Goal: Task Accomplishment & Management: Use online tool/utility

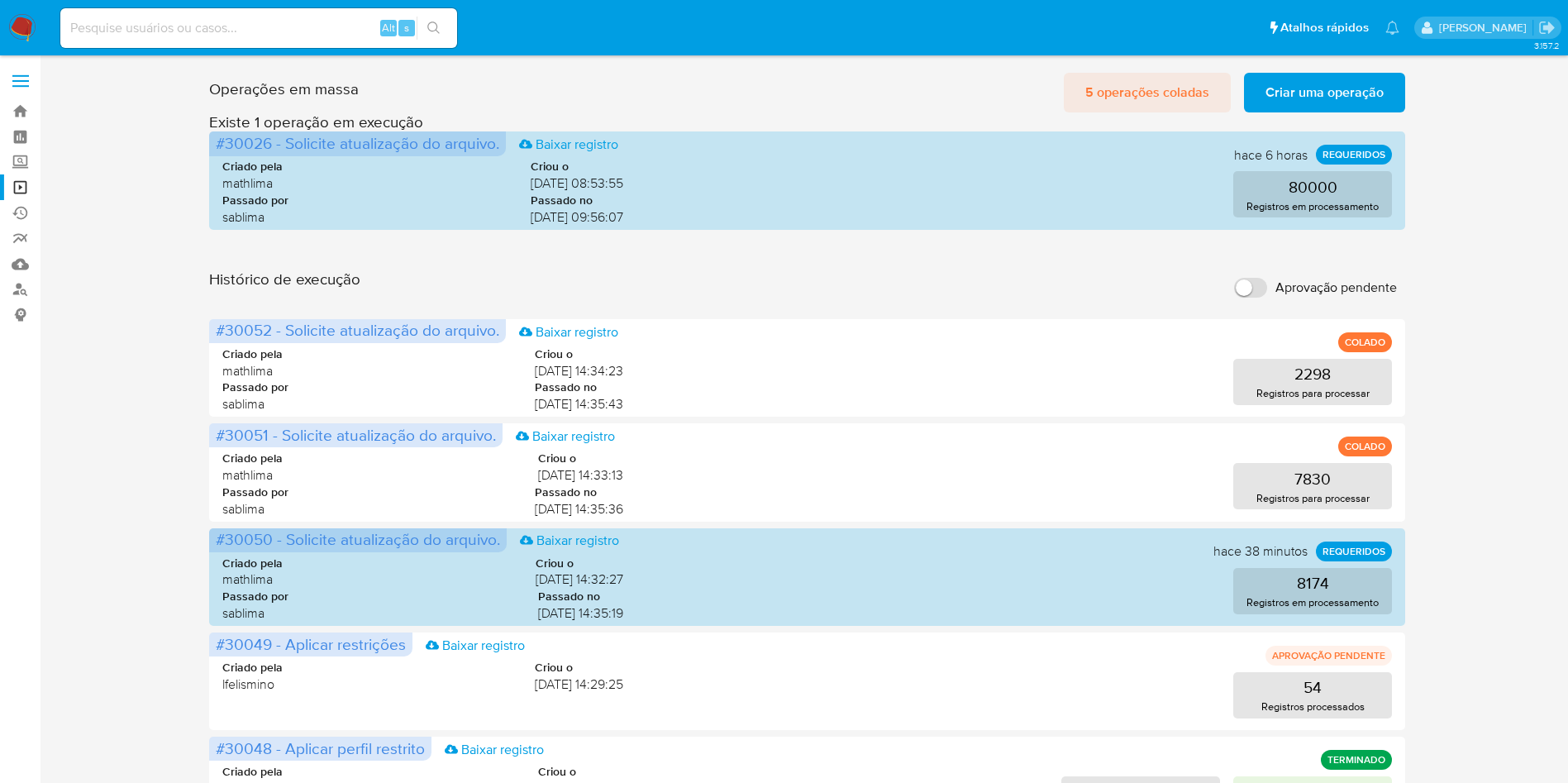
click at [1173, 95] on span "5 operações coladas" at bounding box center [1147, 92] width 124 height 37
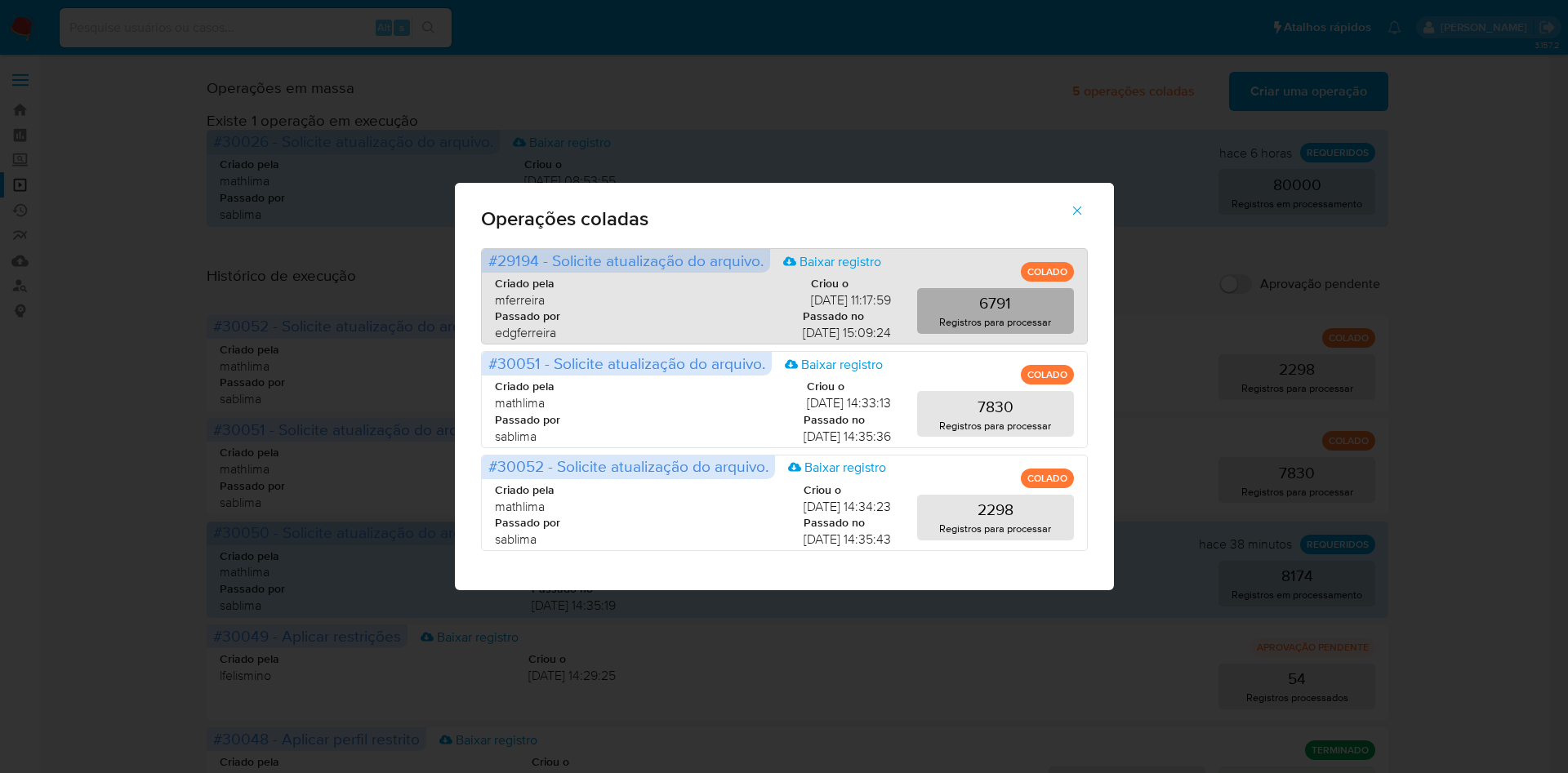
click at [997, 314] on p "Registros para processar" at bounding box center [995, 322] width 112 height 16
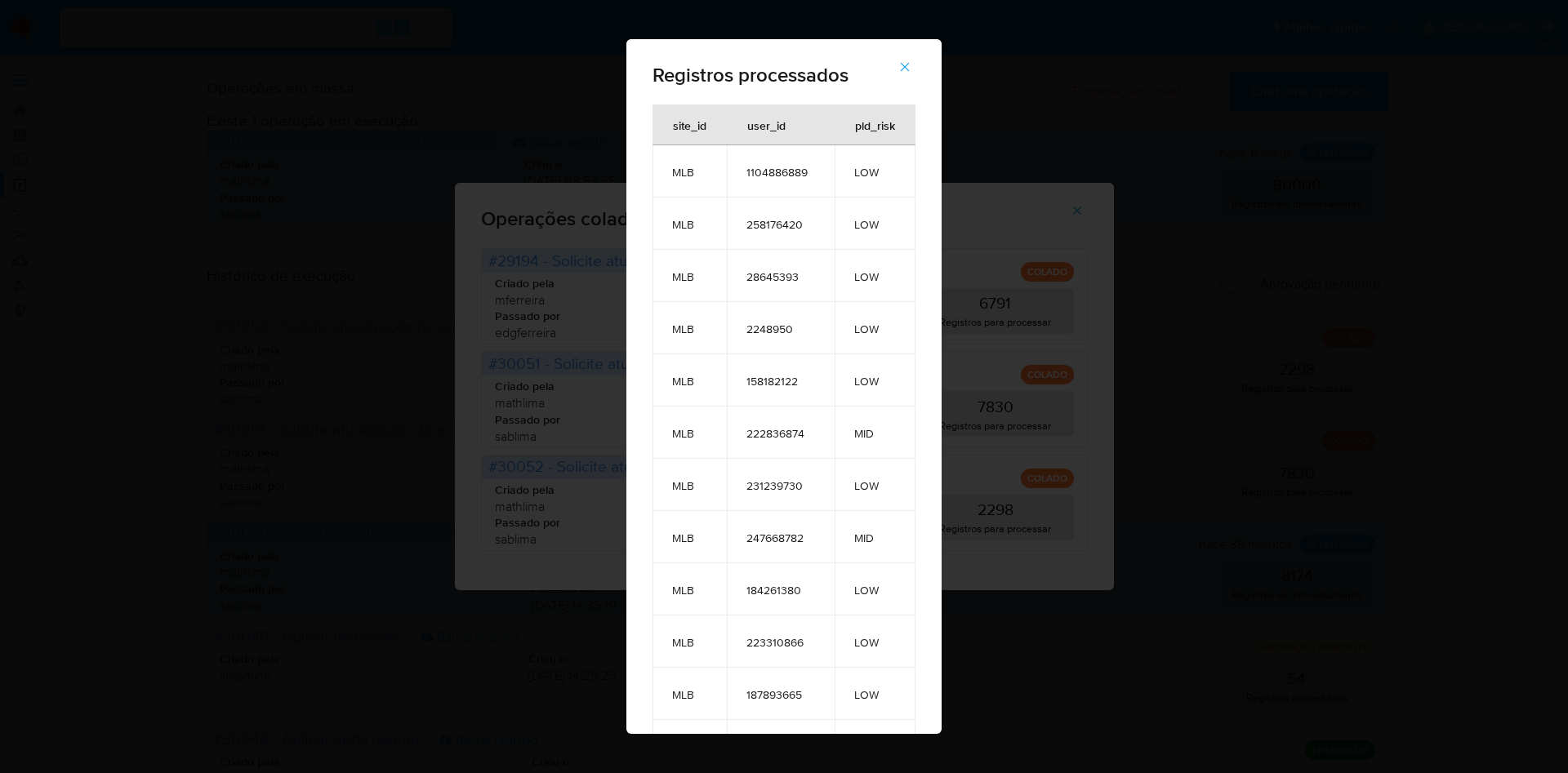
click at [910, 64] on icon "button" at bounding box center [905, 67] width 15 height 15
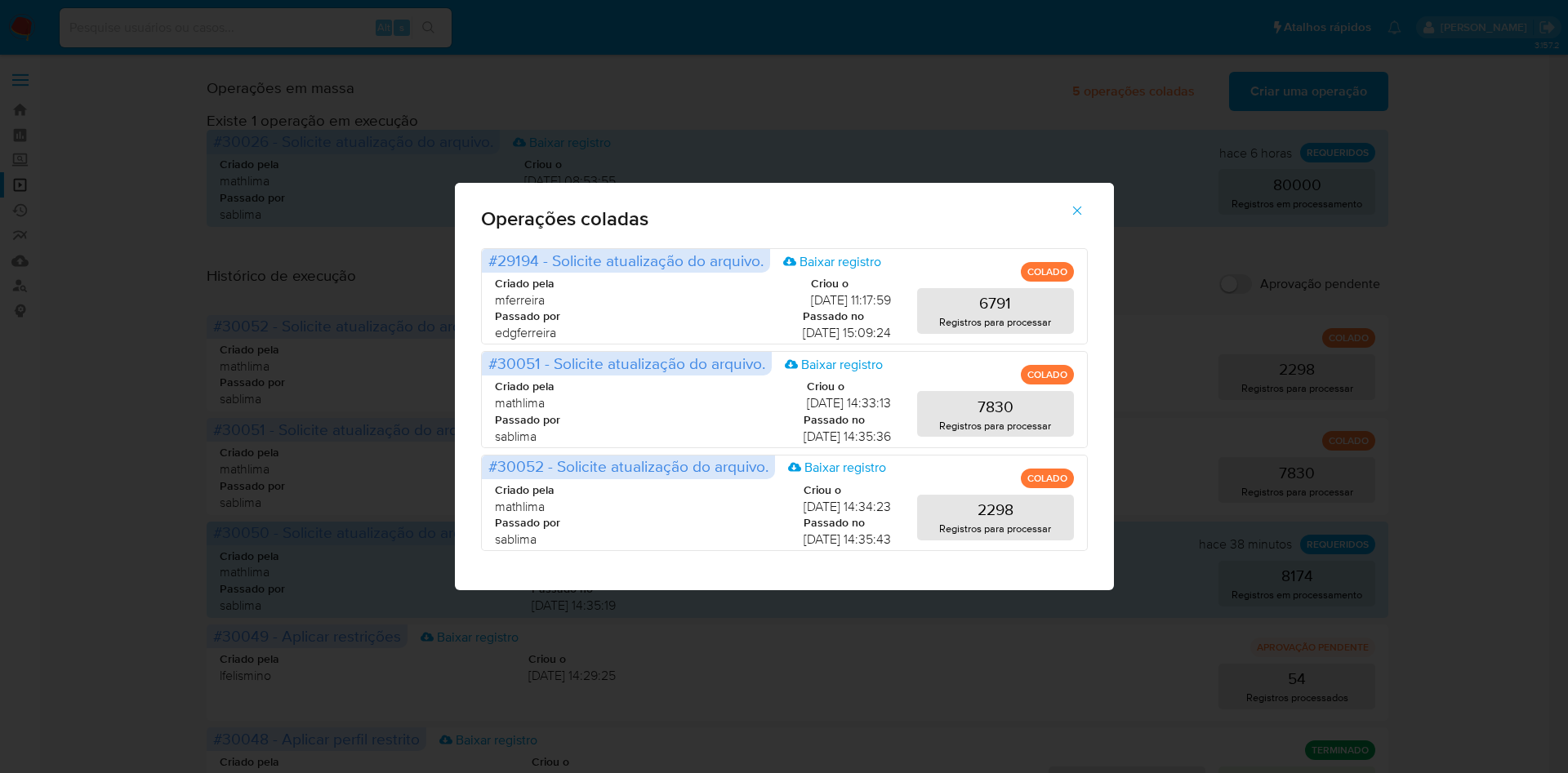
click at [180, 361] on div "Operações coladas #29194 - Solicite atualização do arquivo. Baixar registro COL…" at bounding box center [784, 386] width 1568 height 773
click at [1081, 210] on icon "button" at bounding box center [1078, 211] width 15 height 15
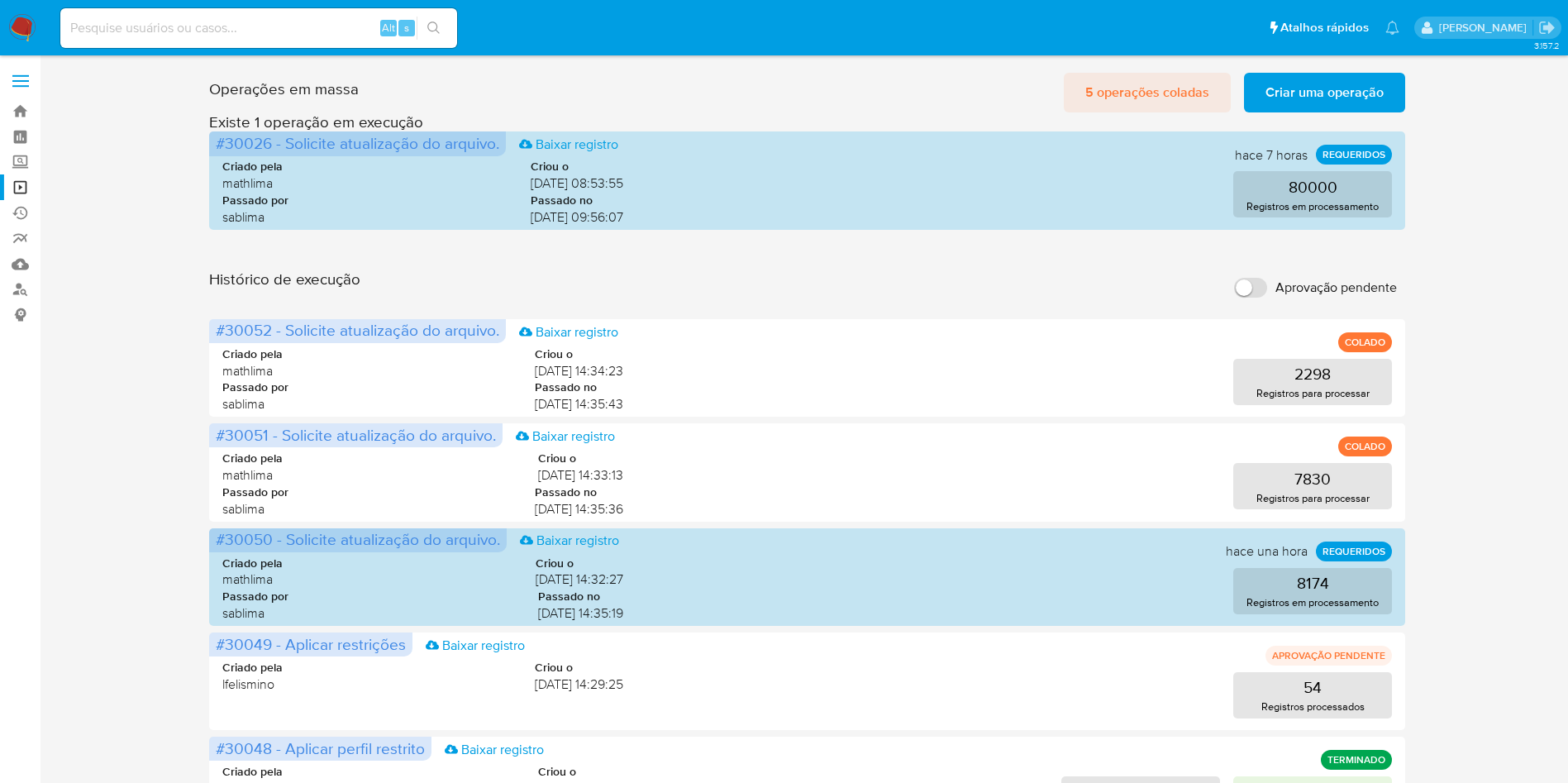
click at [1143, 96] on span "5 operações coladas" at bounding box center [1147, 92] width 124 height 37
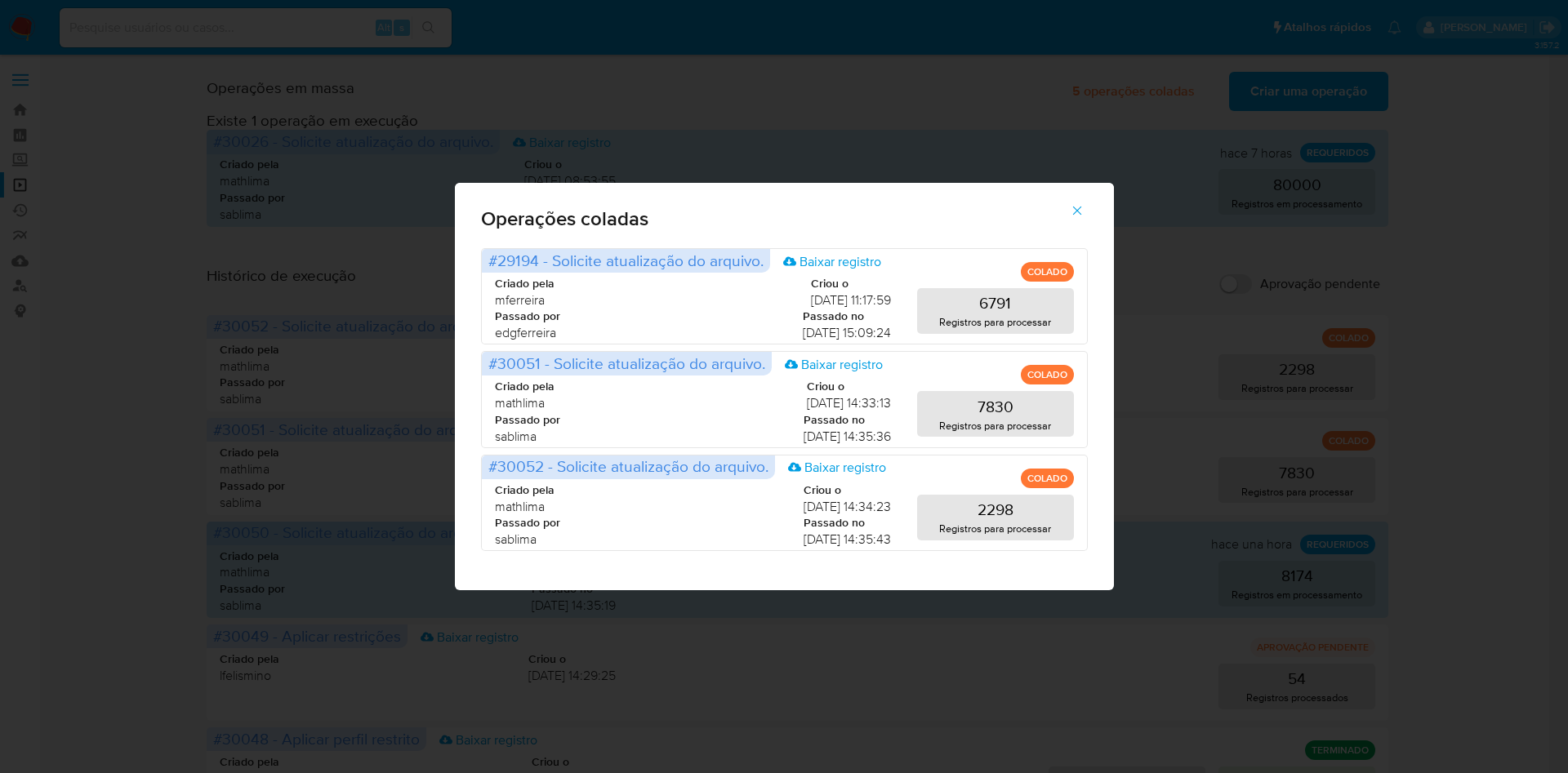
click at [927, 126] on div "Operações coladas #29194 - Solicite atualização do arquivo. Baixar registro COL…" at bounding box center [784, 386] width 1568 height 773
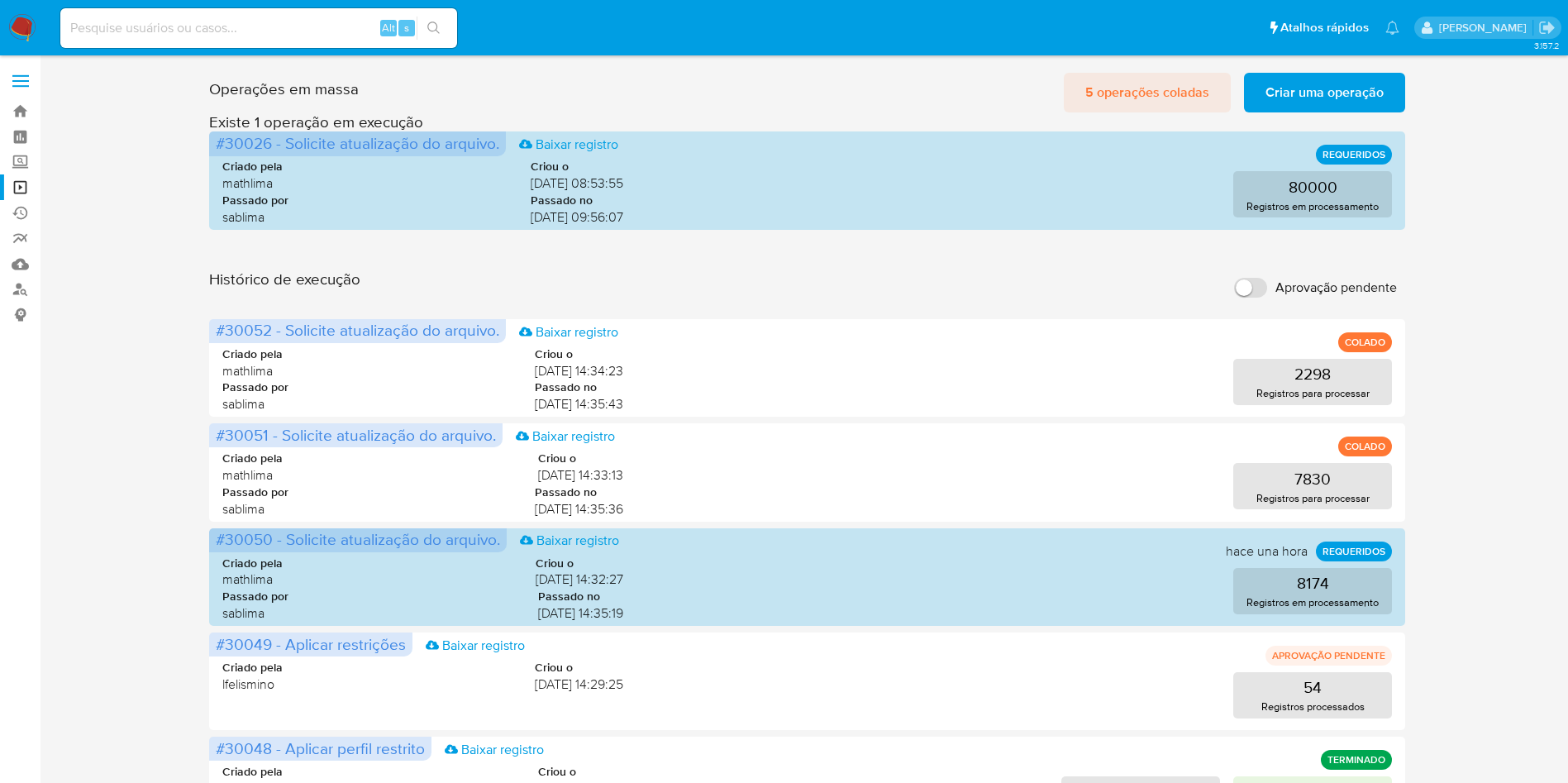
click at [1156, 92] on span "5 operações coladas" at bounding box center [1147, 92] width 124 height 37
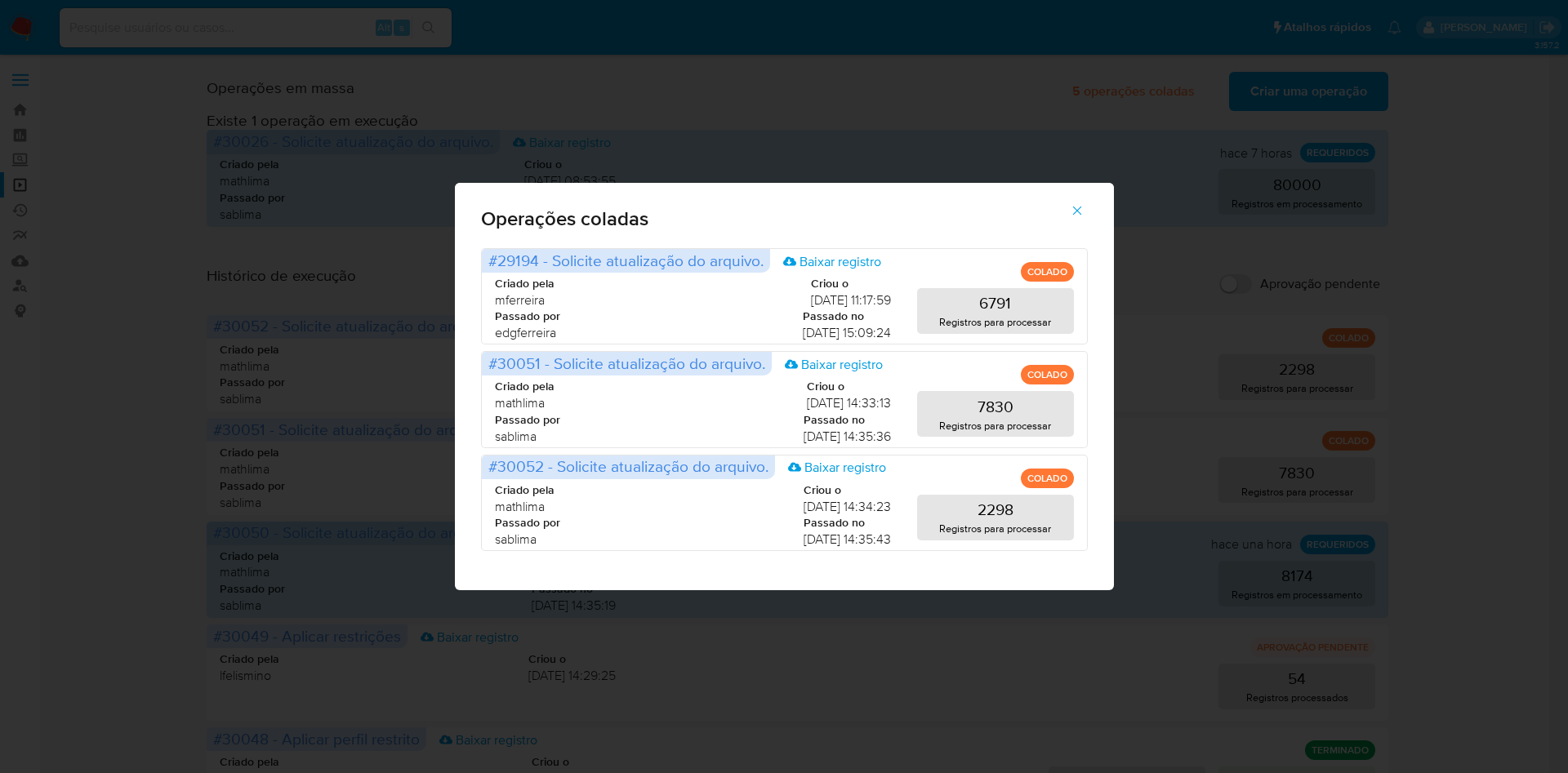
click at [1125, 204] on div "Operações coladas #29194 - Solicite atualização do arquivo. Baixar registro COL…" at bounding box center [784, 386] width 1568 height 773
click at [1146, 220] on div "Operações coladas #29194 - Solicite atualização do arquivo. Baixar registro COL…" at bounding box center [784, 386] width 1568 height 773
click at [1159, 116] on div "Operações coladas #29194 - Solicite atualização do arquivo. Baixar registro COL…" at bounding box center [784, 386] width 1568 height 773
click at [1082, 197] on span "button" at bounding box center [1078, 210] width 15 height 36
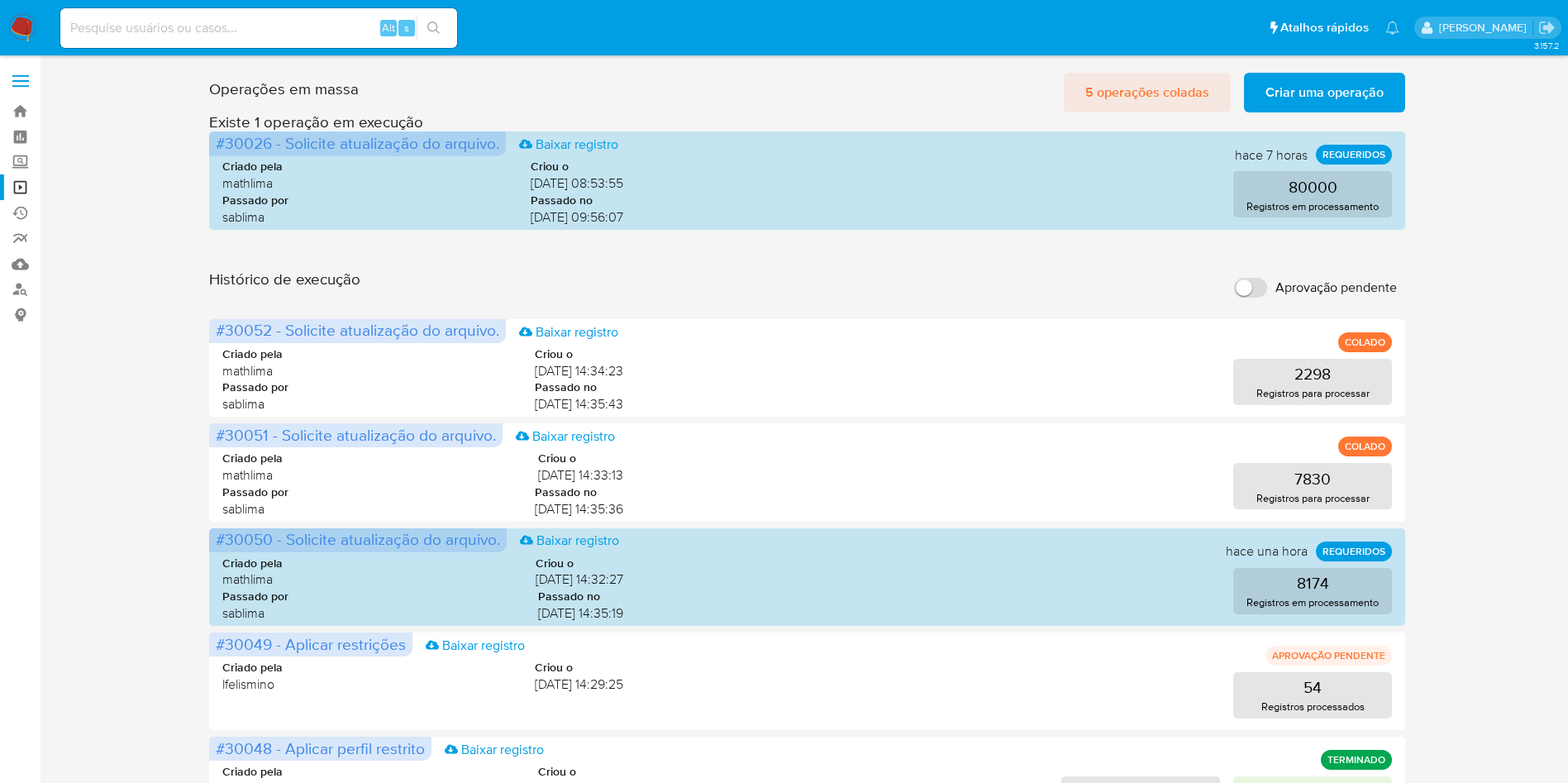
click at [1157, 79] on span "5 operações coladas" at bounding box center [1147, 92] width 124 height 37
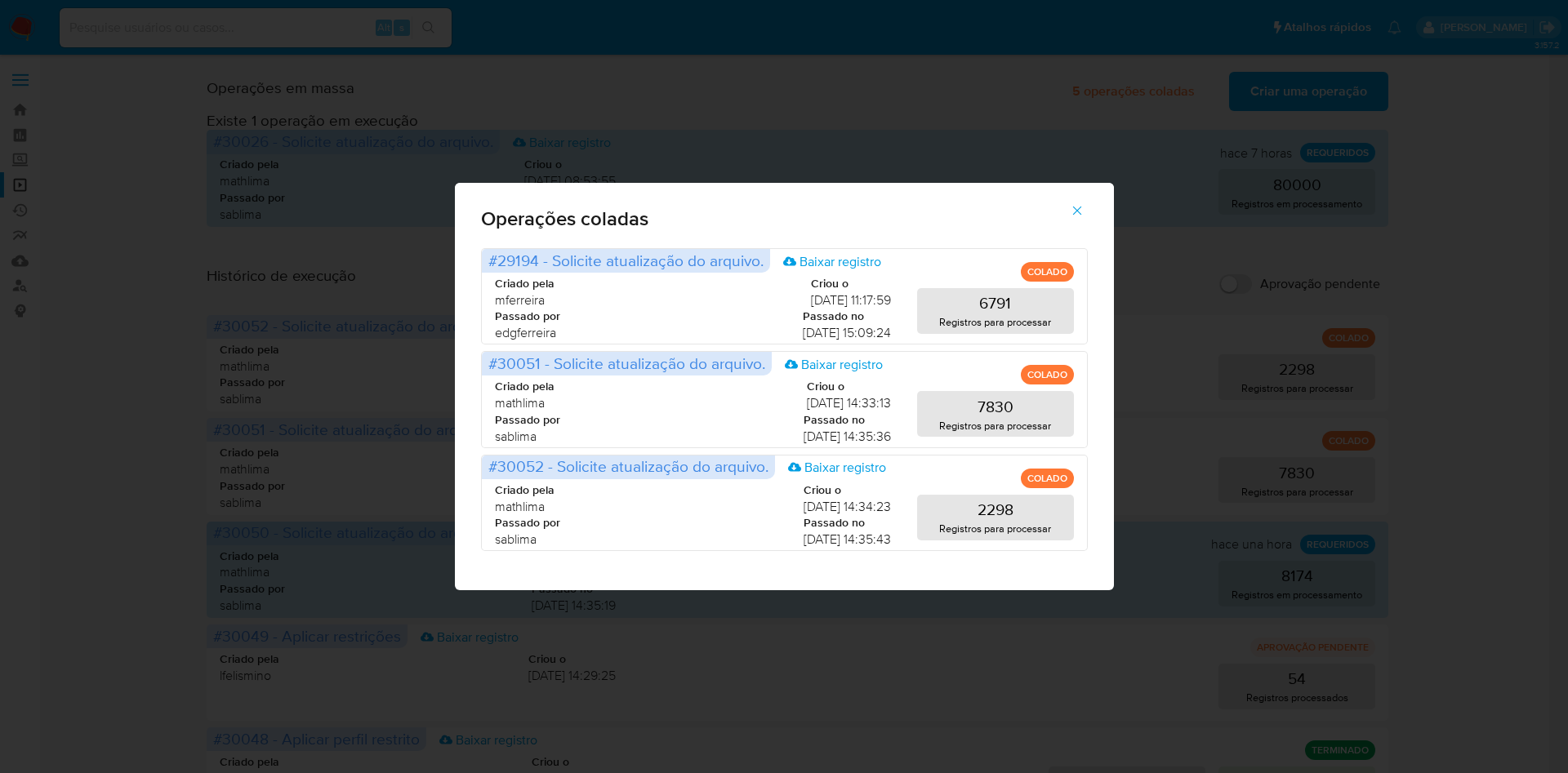
click at [1071, 213] on icon "button" at bounding box center [1078, 211] width 15 height 15
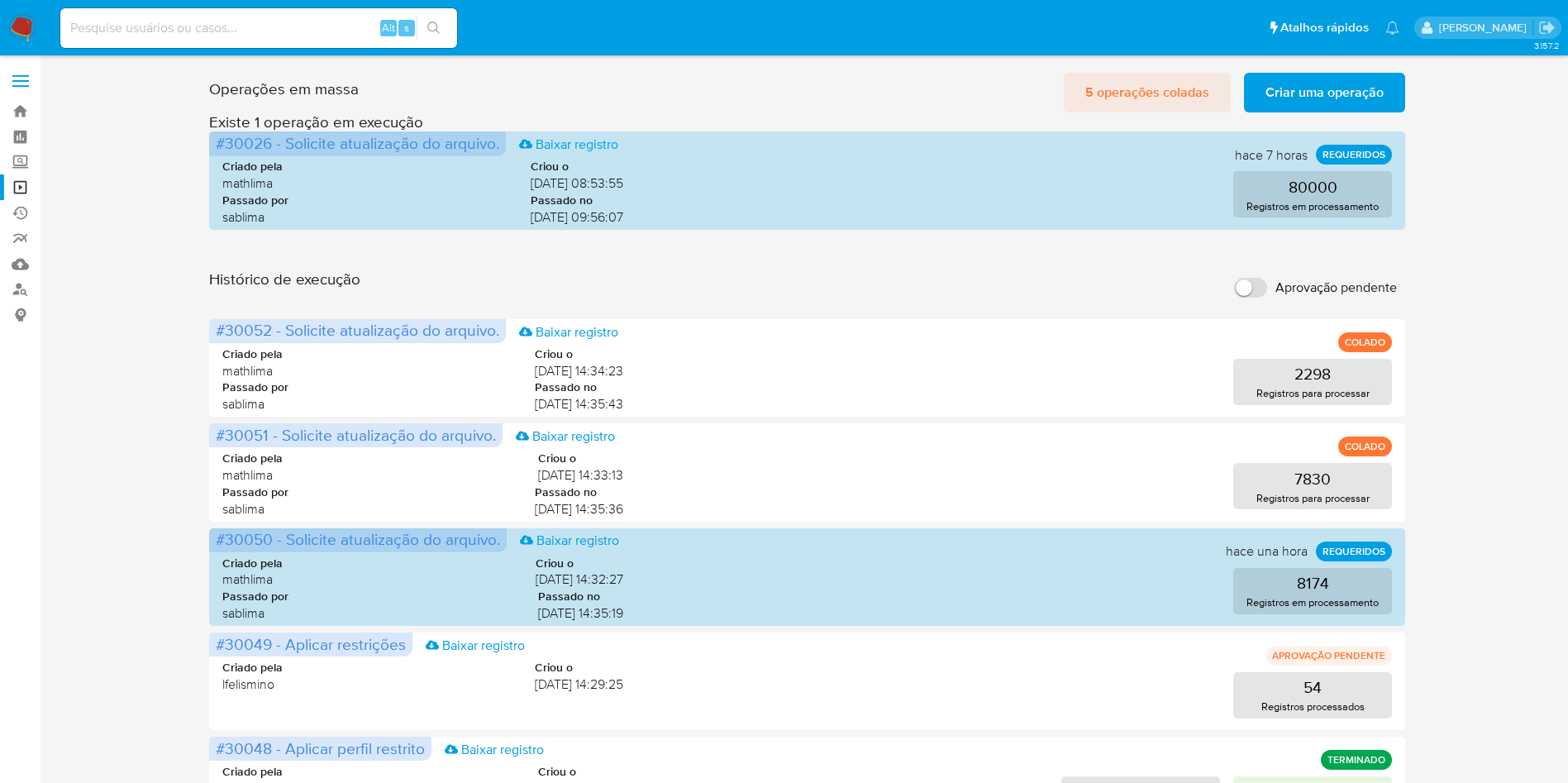
click at [1131, 106] on span "5 operações coladas" at bounding box center [1147, 92] width 124 height 37
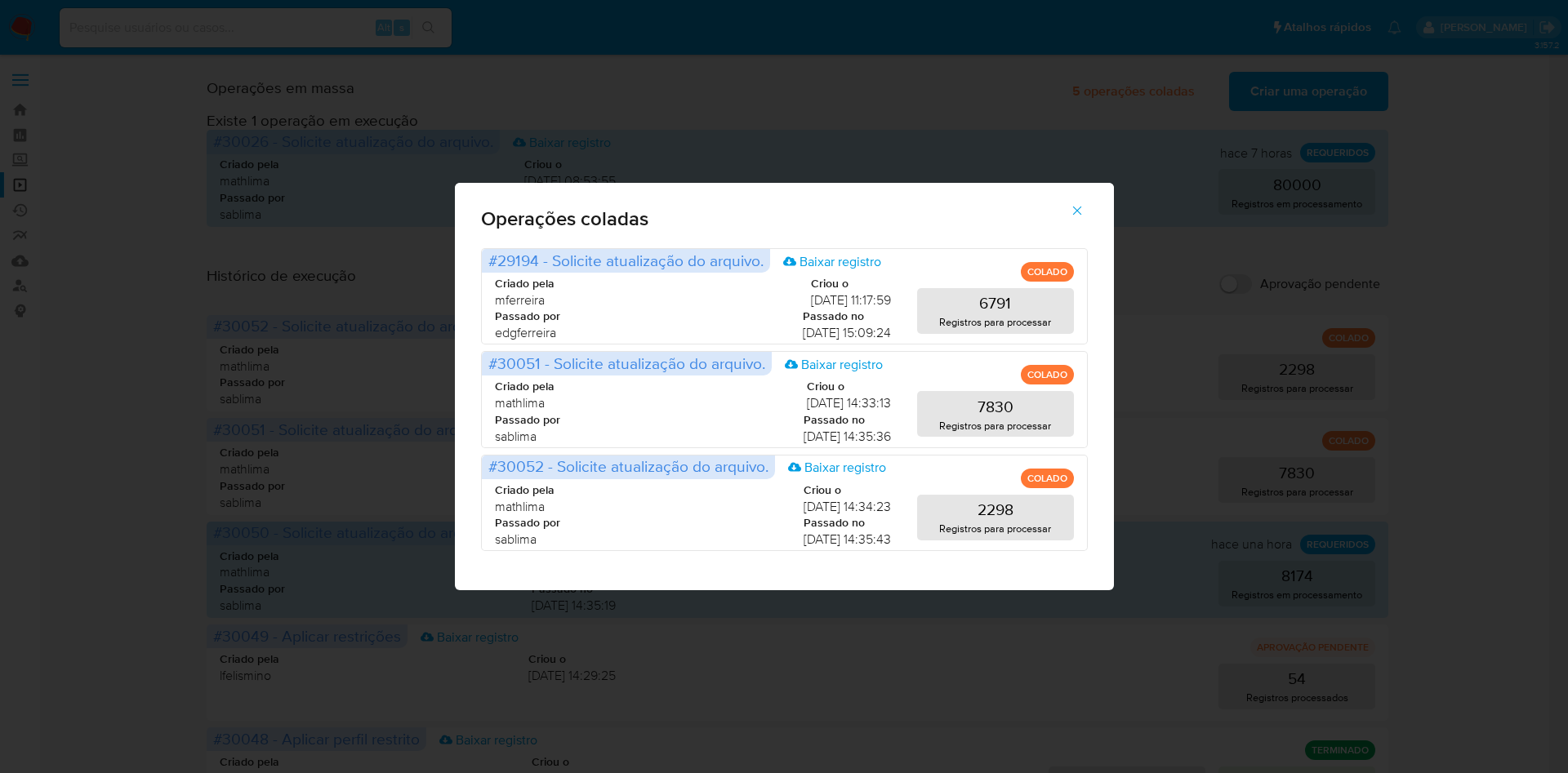
click at [1075, 218] on span "button" at bounding box center [1078, 210] width 15 height 36
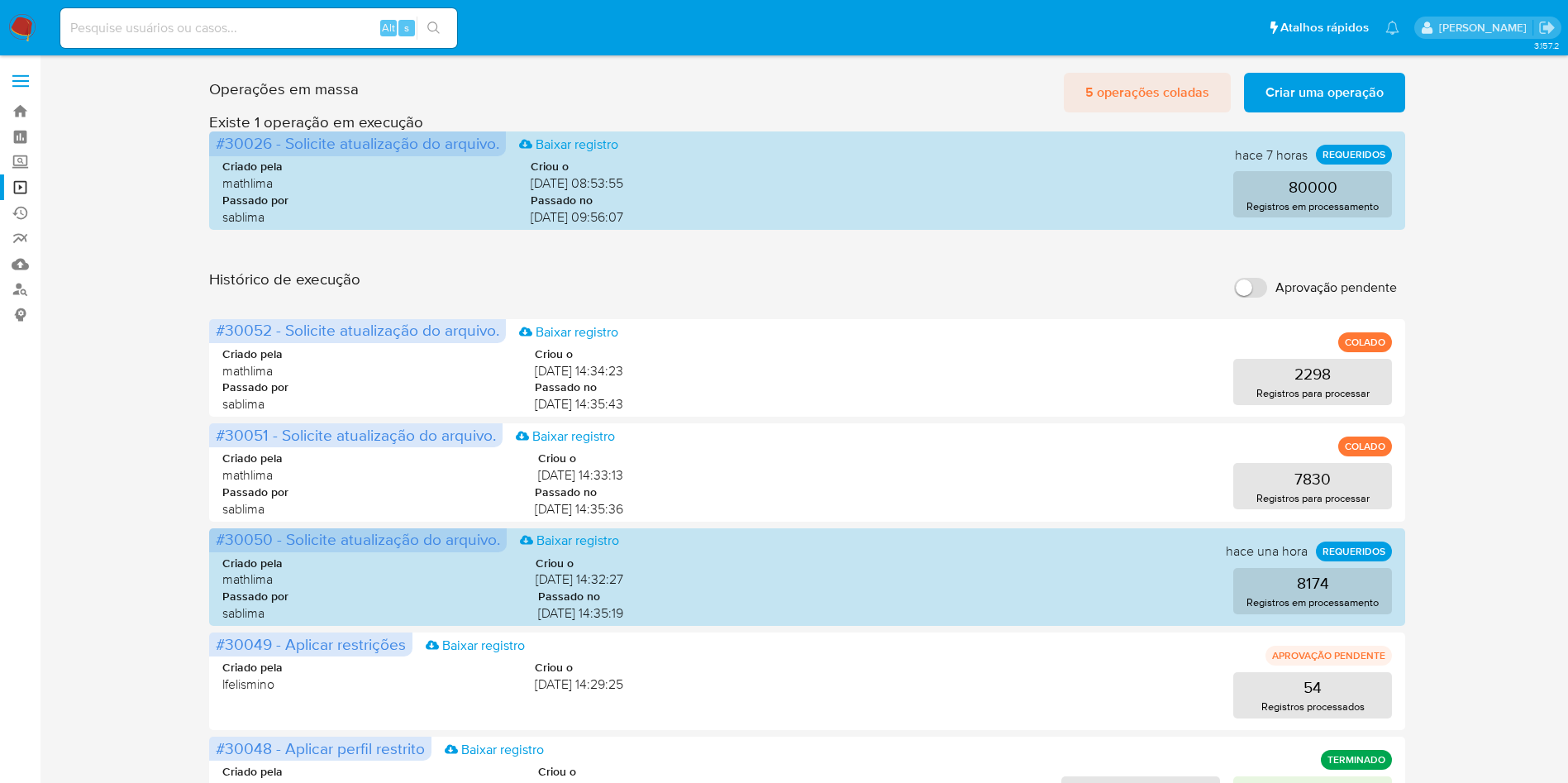
click at [1123, 75] on span "5 operações coladas" at bounding box center [1147, 92] width 124 height 37
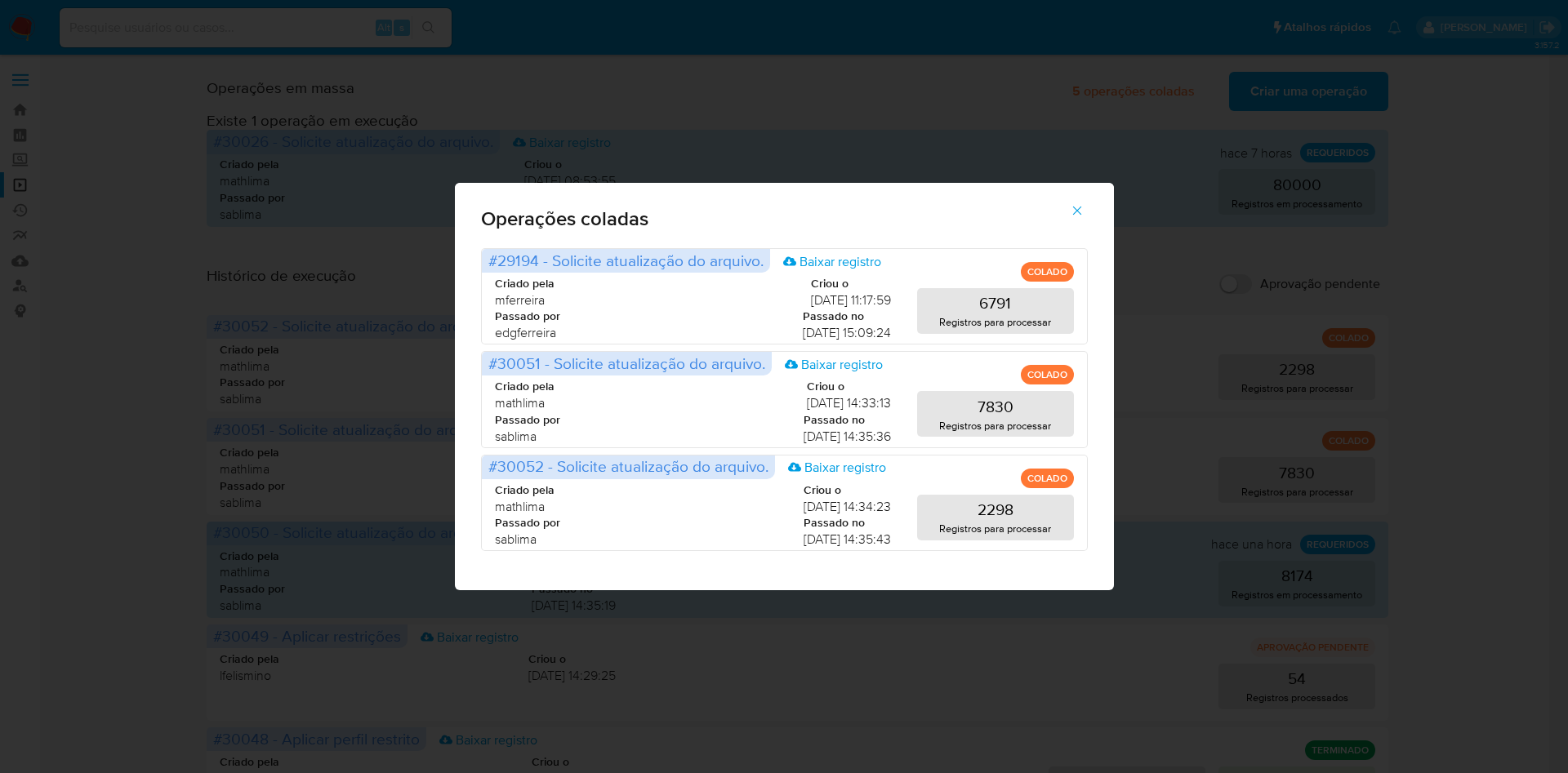
click at [1083, 207] on icon "button" at bounding box center [1078, 211] width 15 height 15
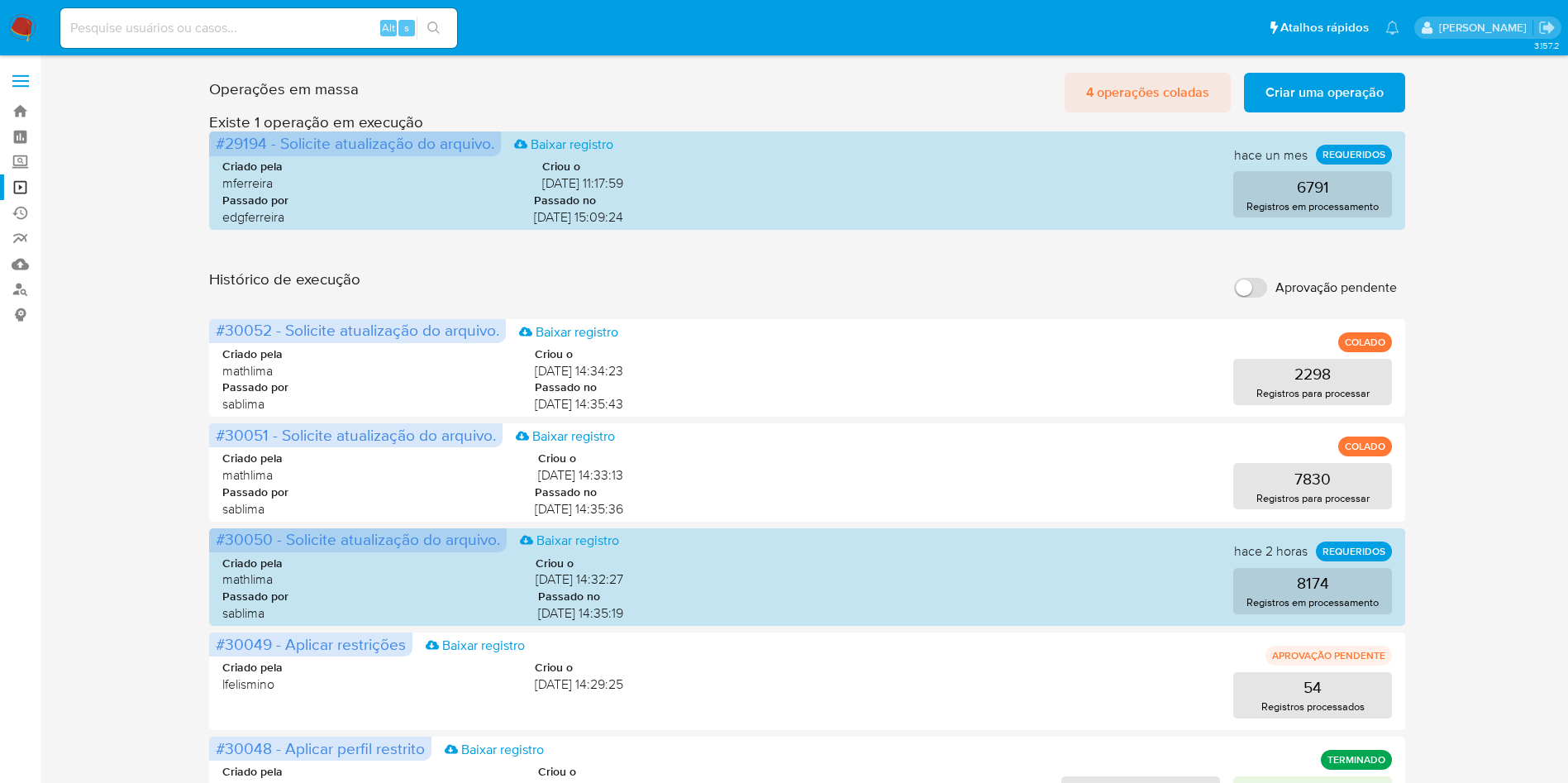
click at [1103, 94] on span "4 operações coladas" at bounding box center [1147, 92] width 123 height 37
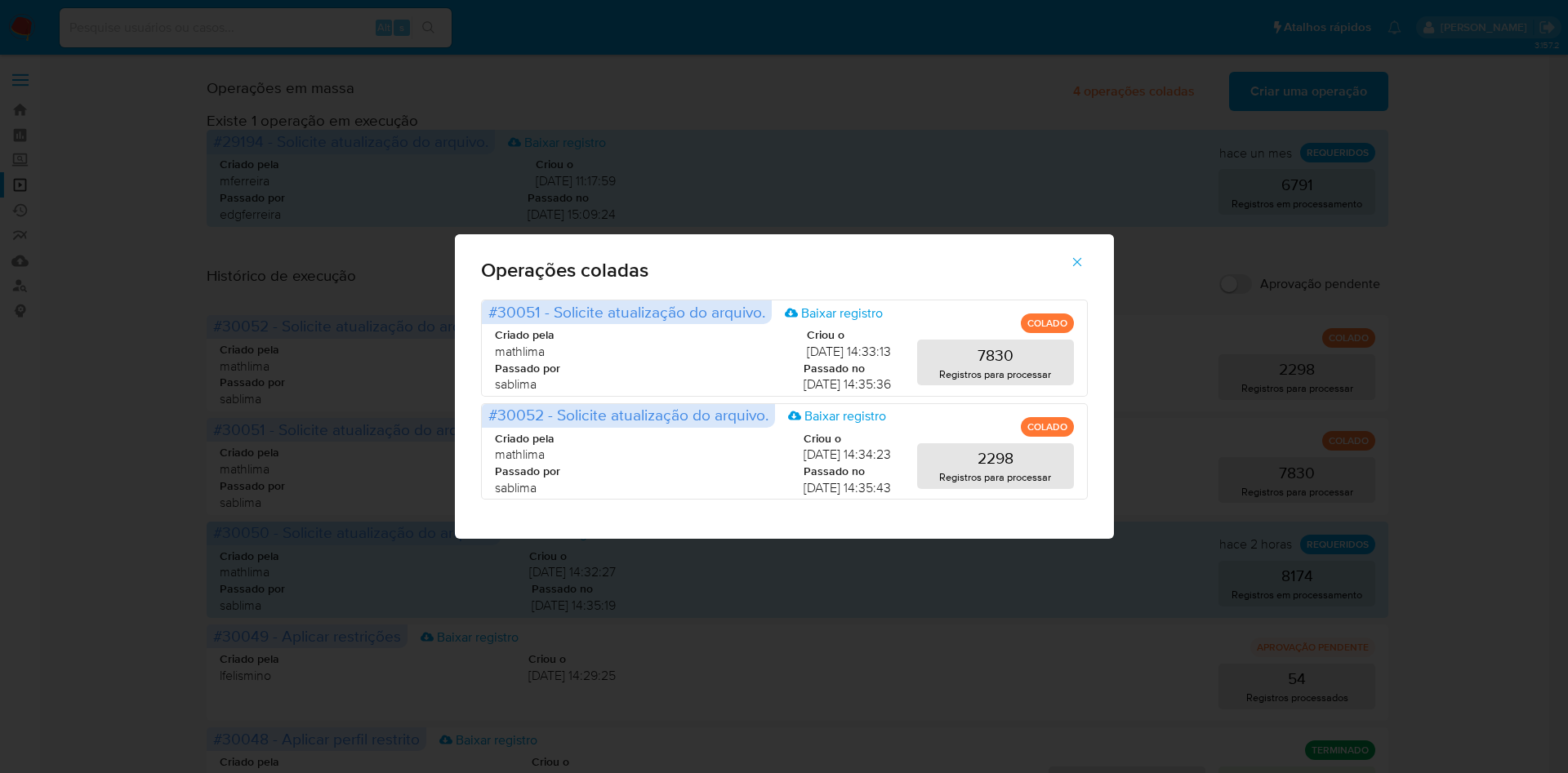
click at [1185, 335] on div "Operações coladas #30051 - Solicite atualização do arquivo. Baixar registro COL…" at bounding box center [784, 386] width 1568 height 773
click at [1201, 270] on div "Operações coladas #30051 - Solicite atualização do arquivo. Baixar registro COL…" at bounding box center [784, 386] width 1568 height 773
click at [1072, 260] on icon "button" at bounding box center [1078, 262] width 15 height 15
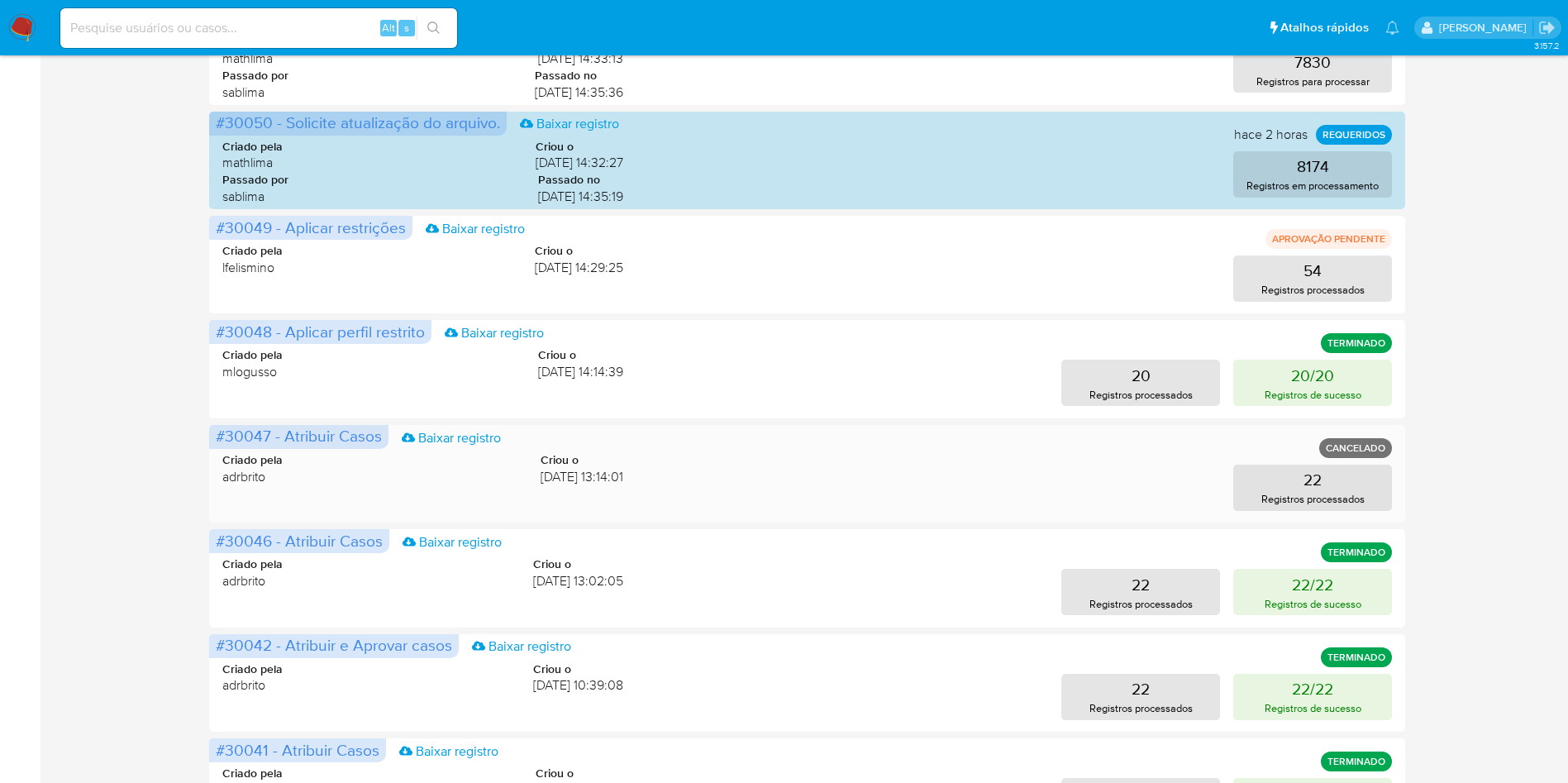
scroll to position [638, 0]
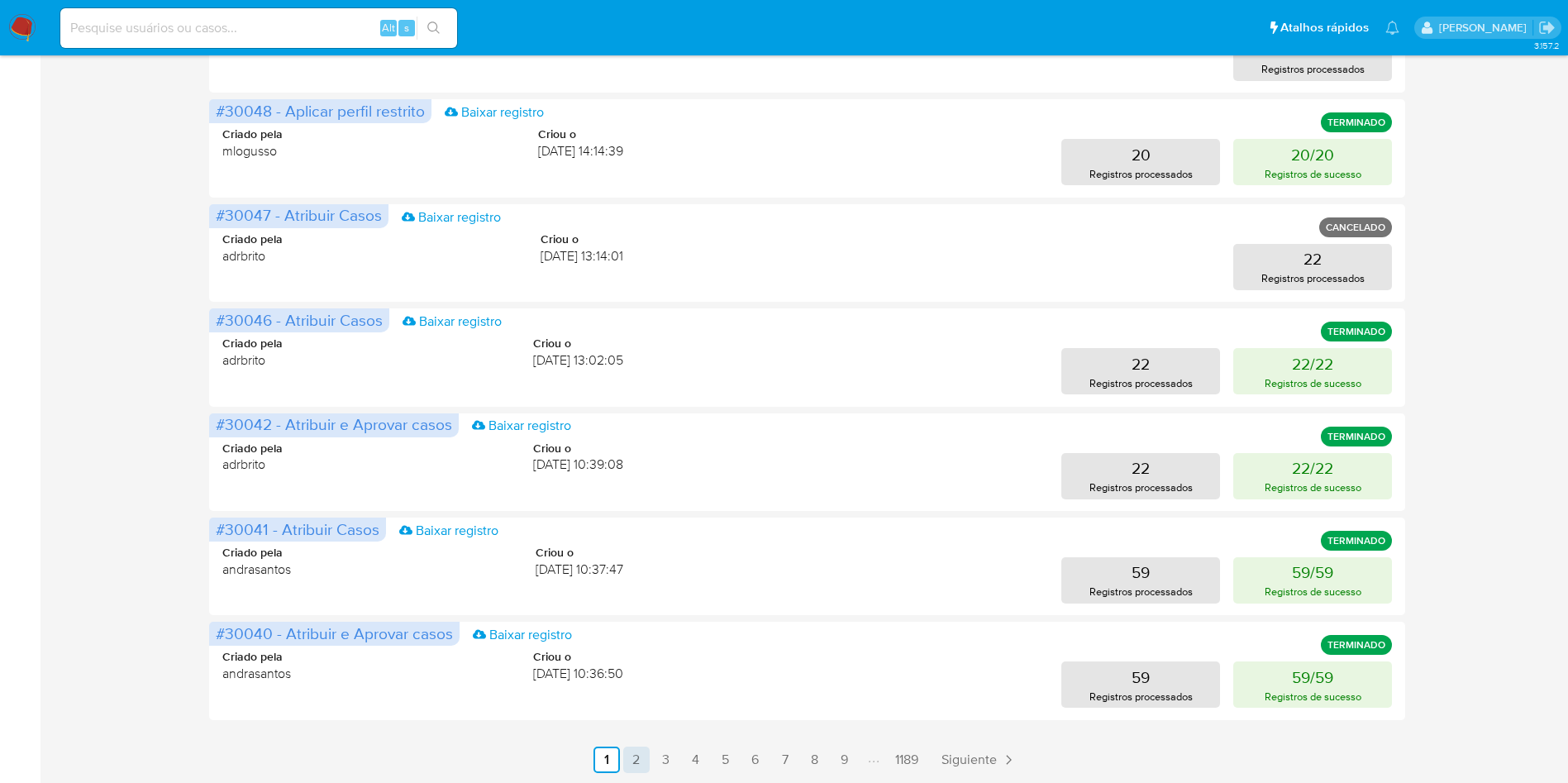
click at [640, 749] on link "2" at bounding box center [637, 759] width 26 height 26
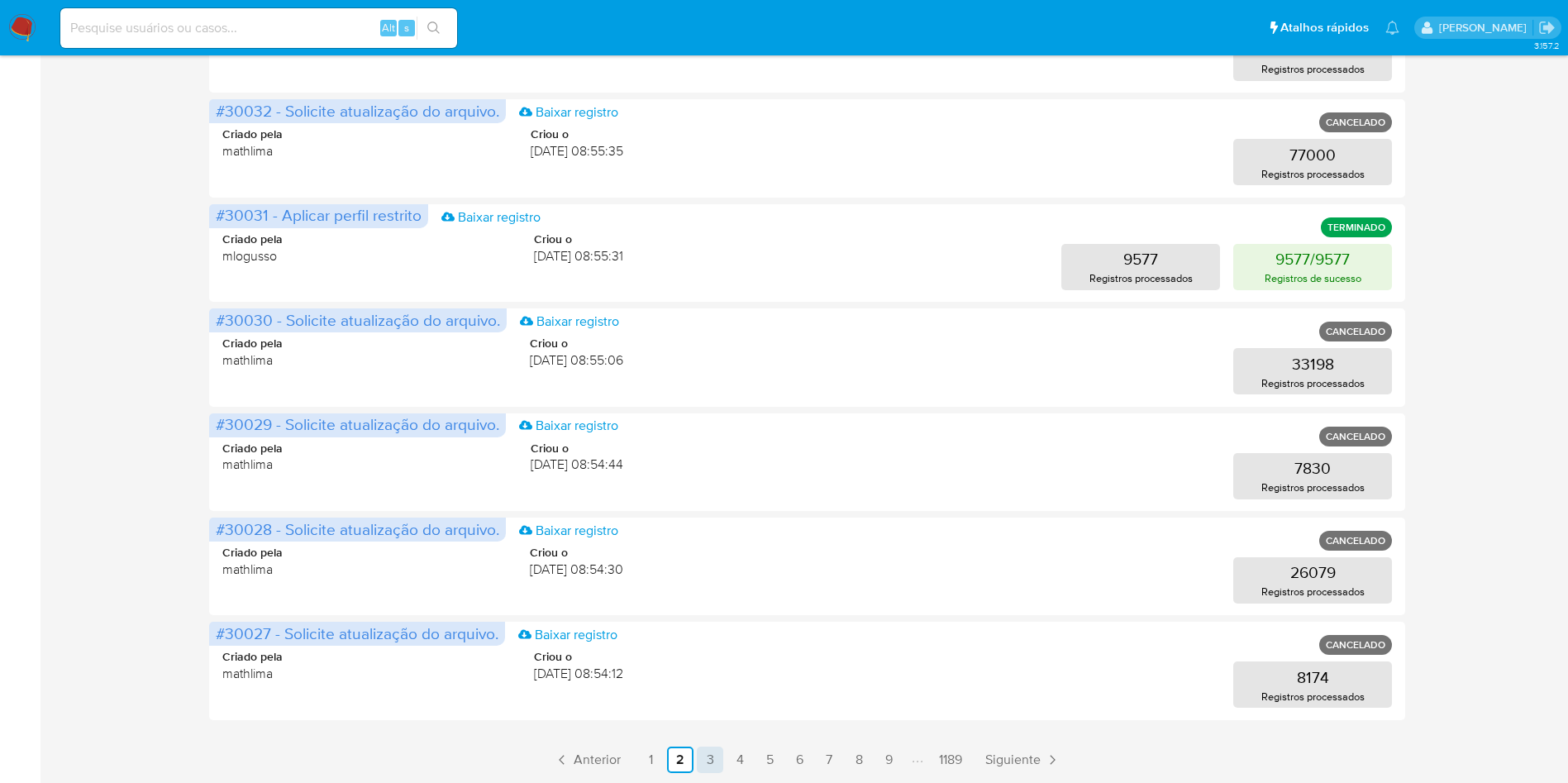
click at [701, 759] on link "3" at bounding box center [710, 759] width 26 height 26
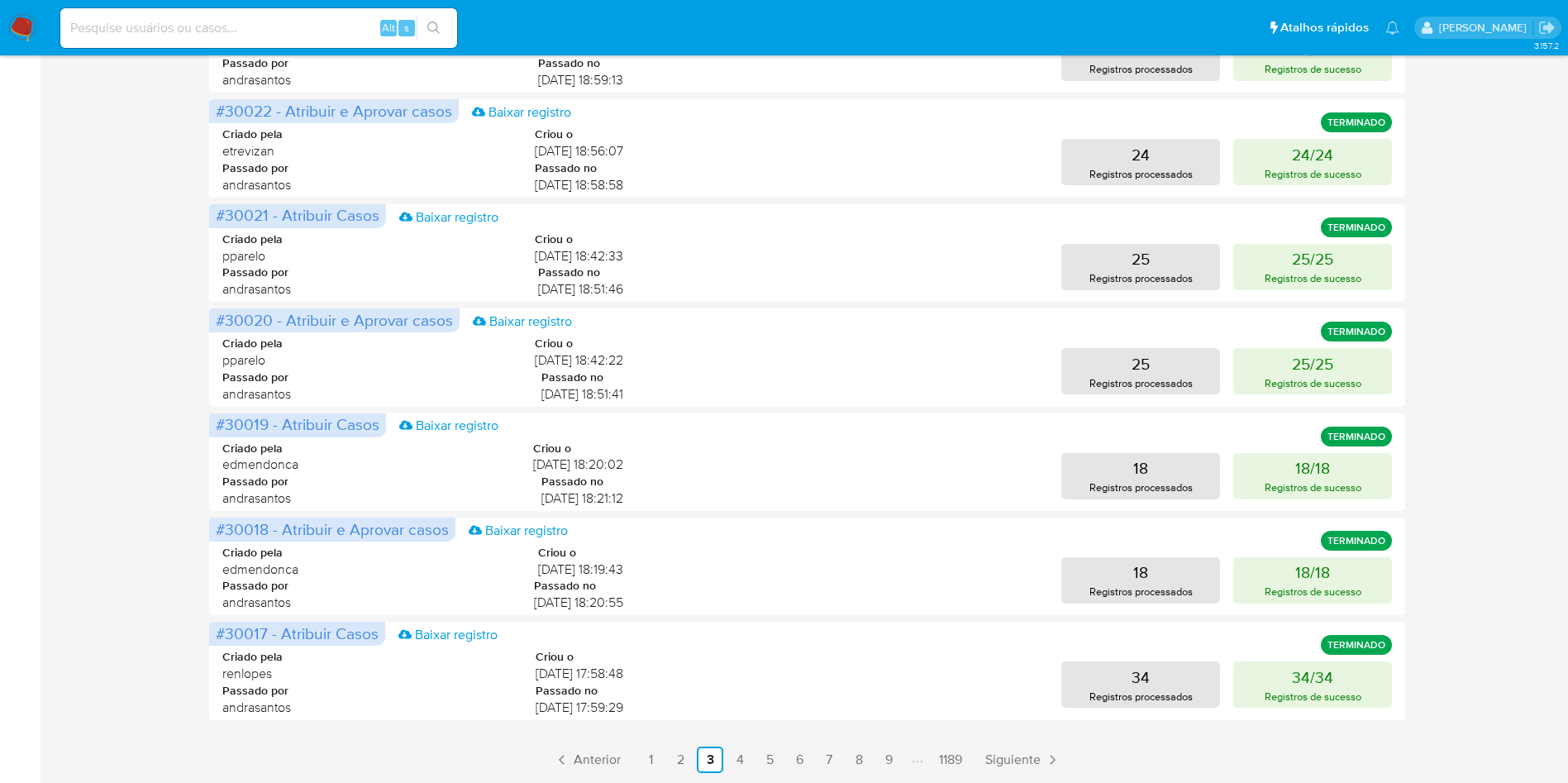
scroll to position [0, 0]
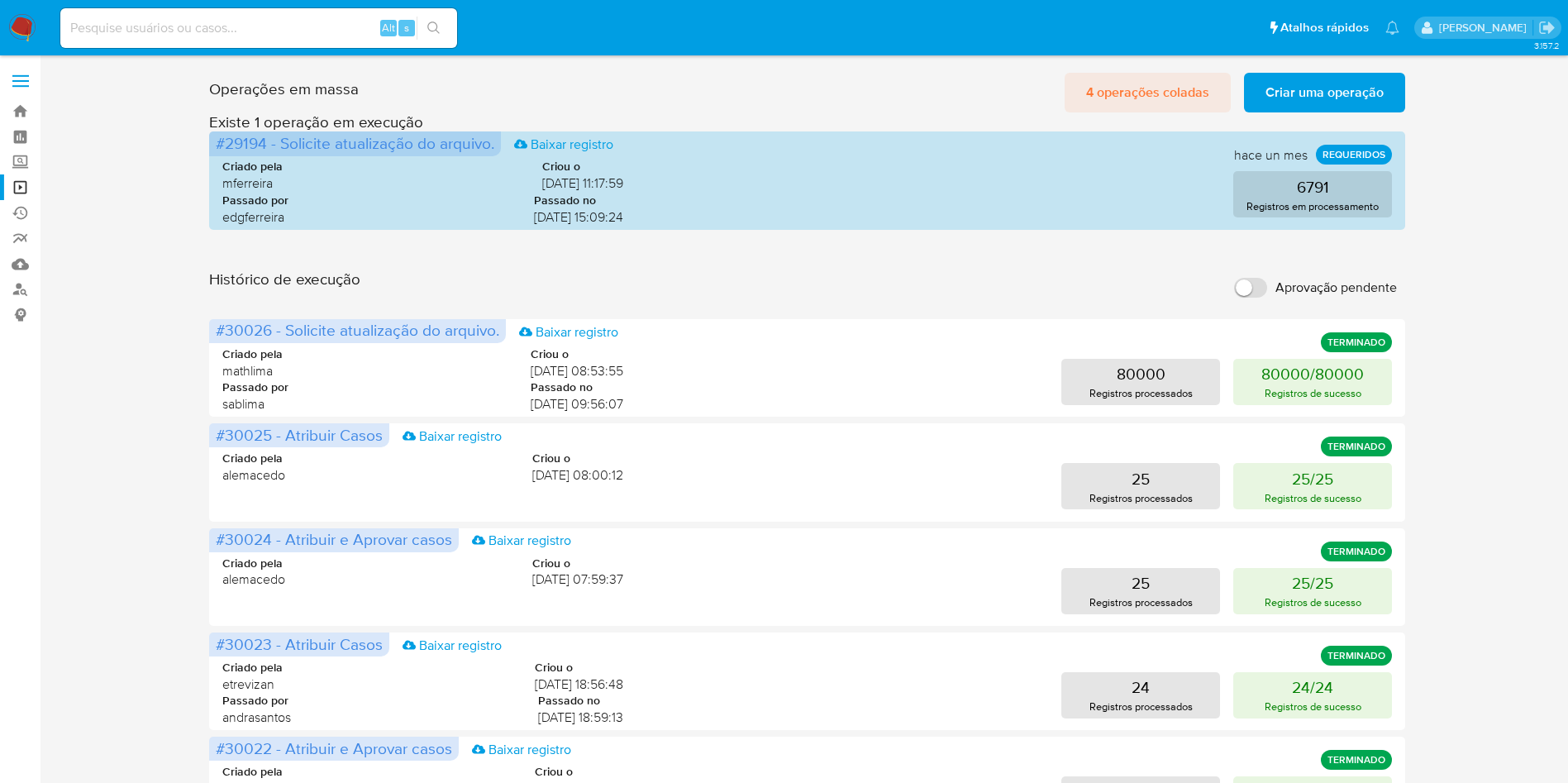
click at [1151, 90] on span "4 operações coladas" at bounding box center [1147, 92] width 123 height 37
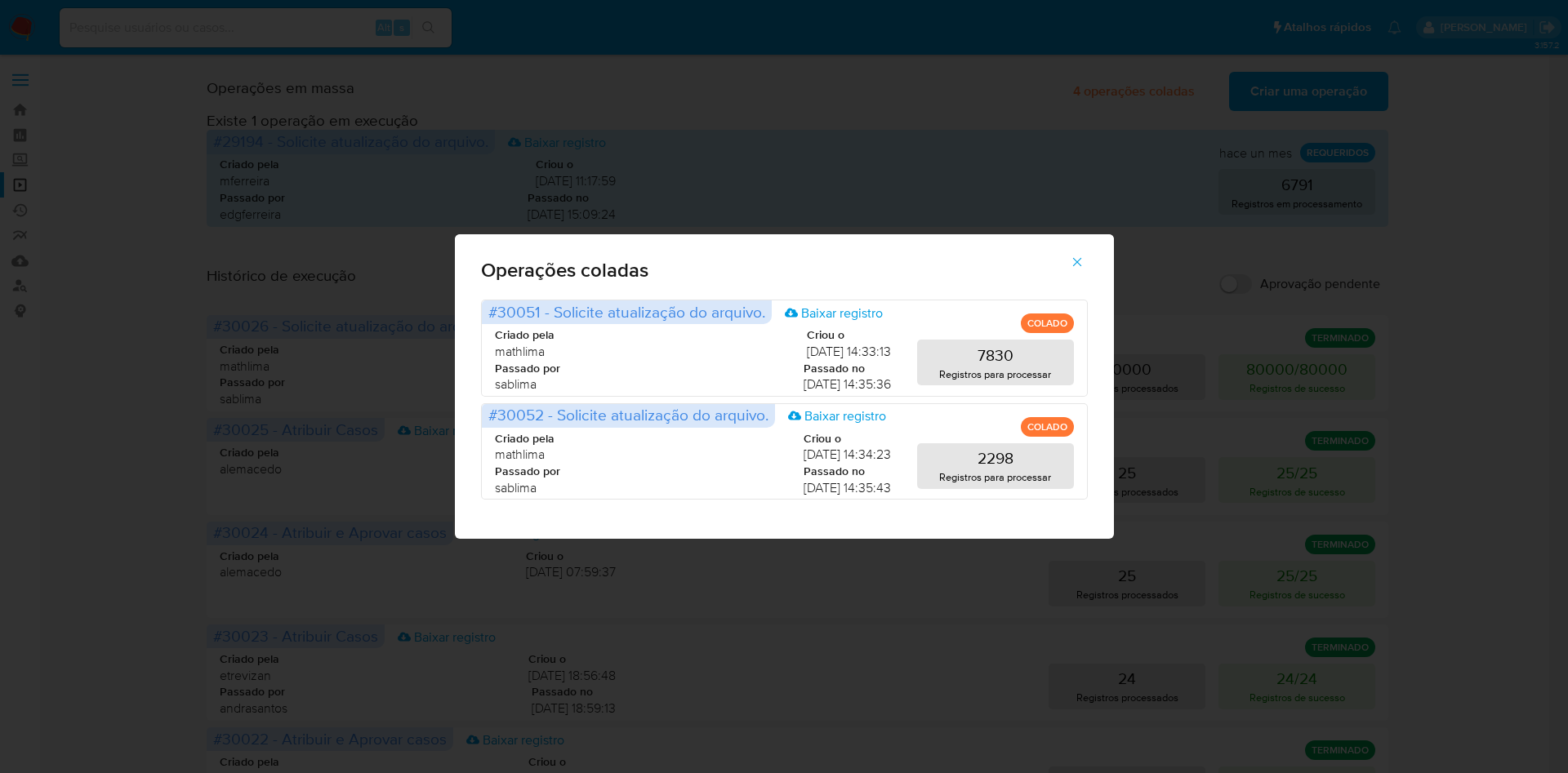
click at [1200, 368] on div "Operações coladas #30051 - Solicite atualização do arquivo. Baixar registro COL…" at bounding box center [784, 386] width 1568 height 773
click at [1079, 260] on icon "button" at bounding box center [1077, 262] width 9 height 9
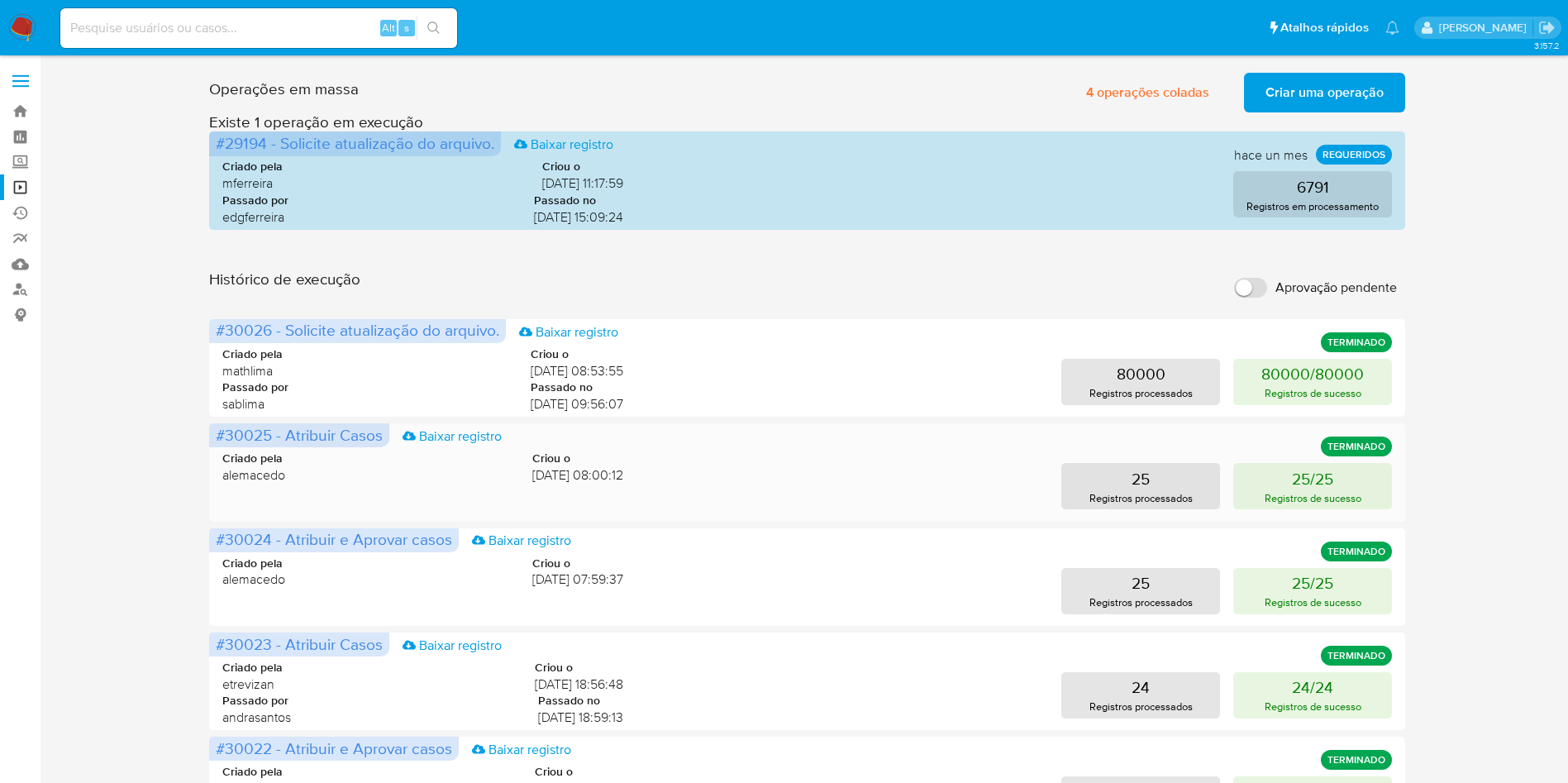
scroll to position [638, 0]
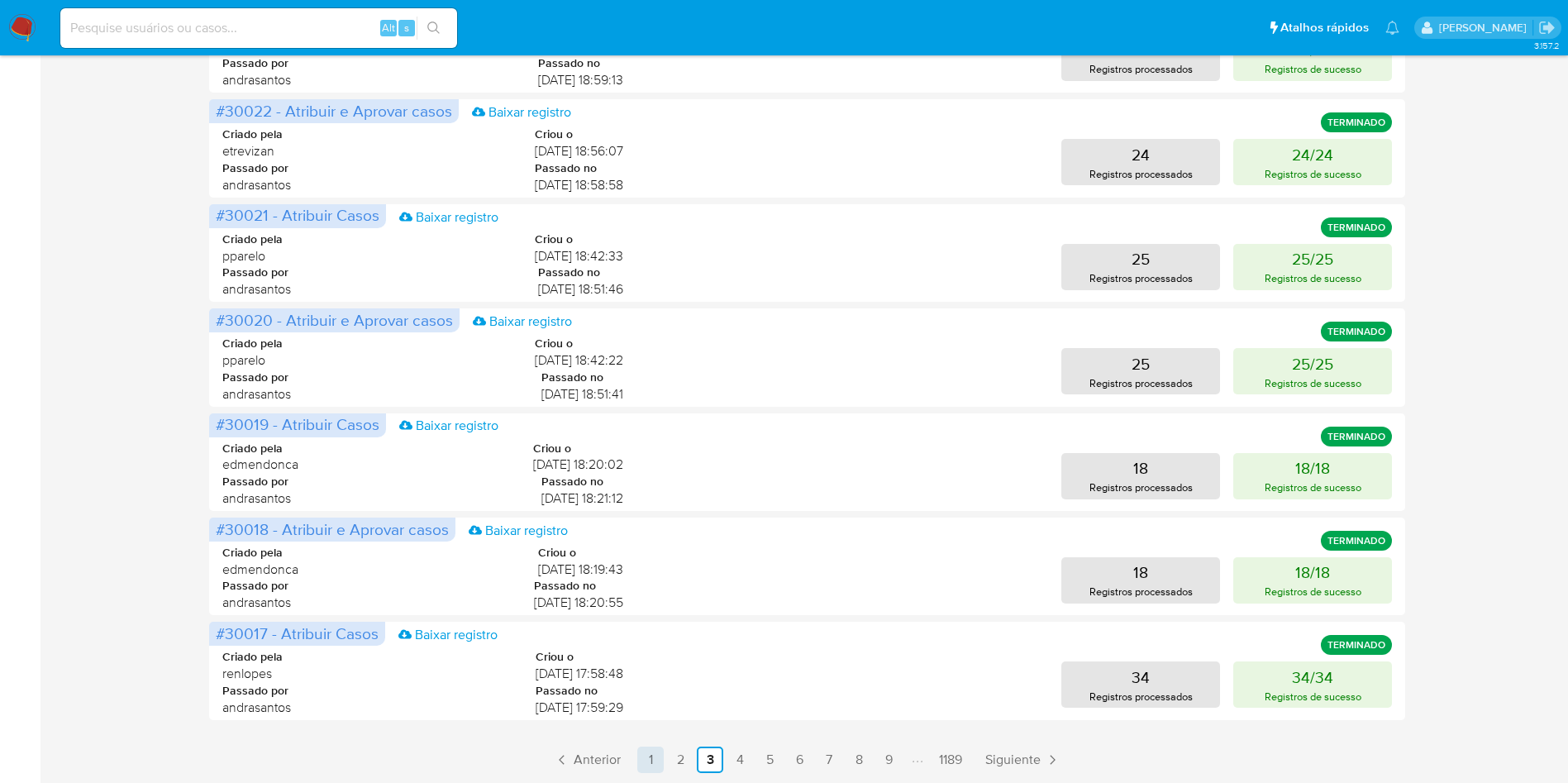
click at [646, 752] on link "1" at bounding box center [651, 759] width 26 height 26
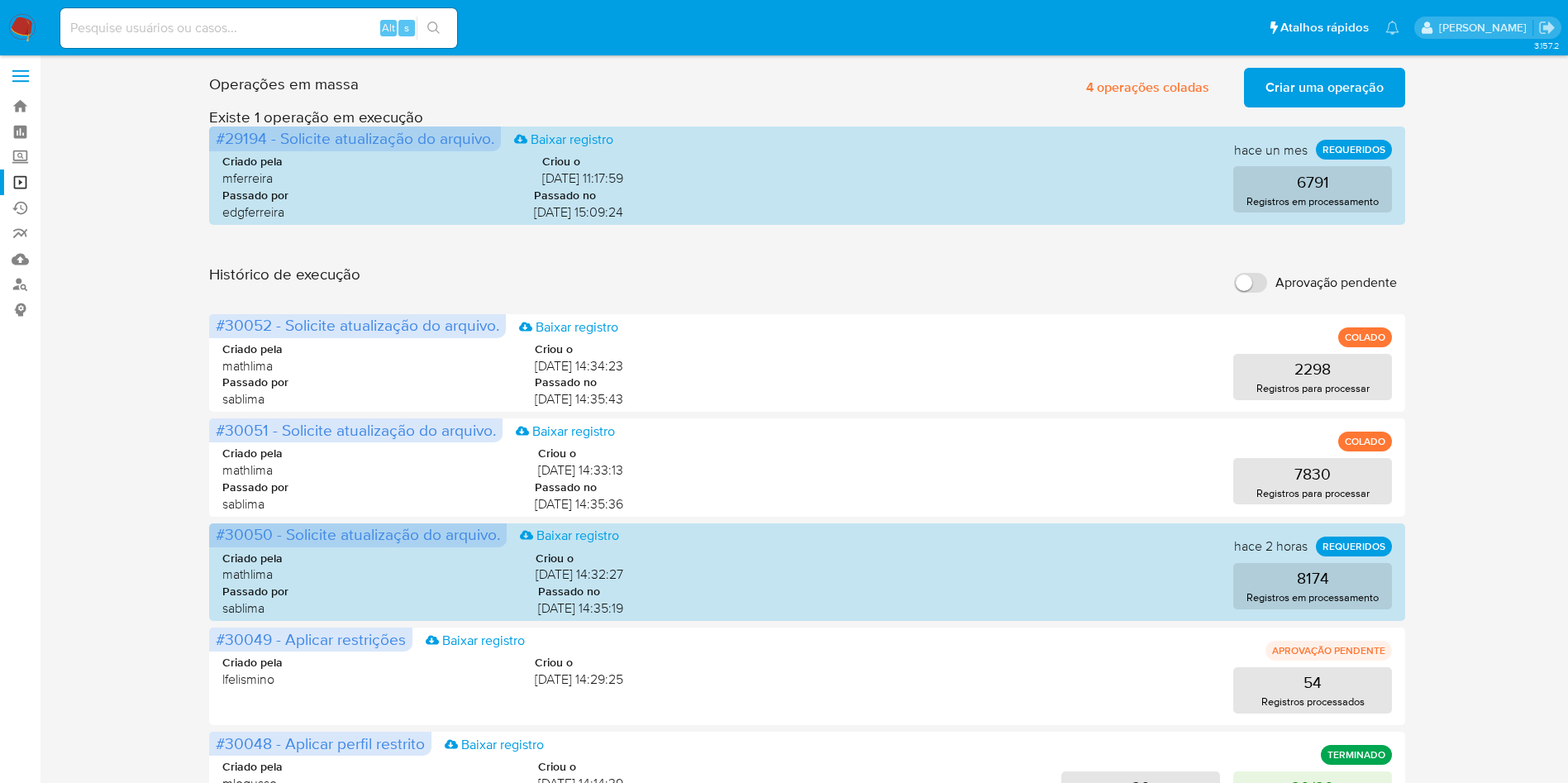
scroll to position [0, 0]
